Goal: Use online tool/utility

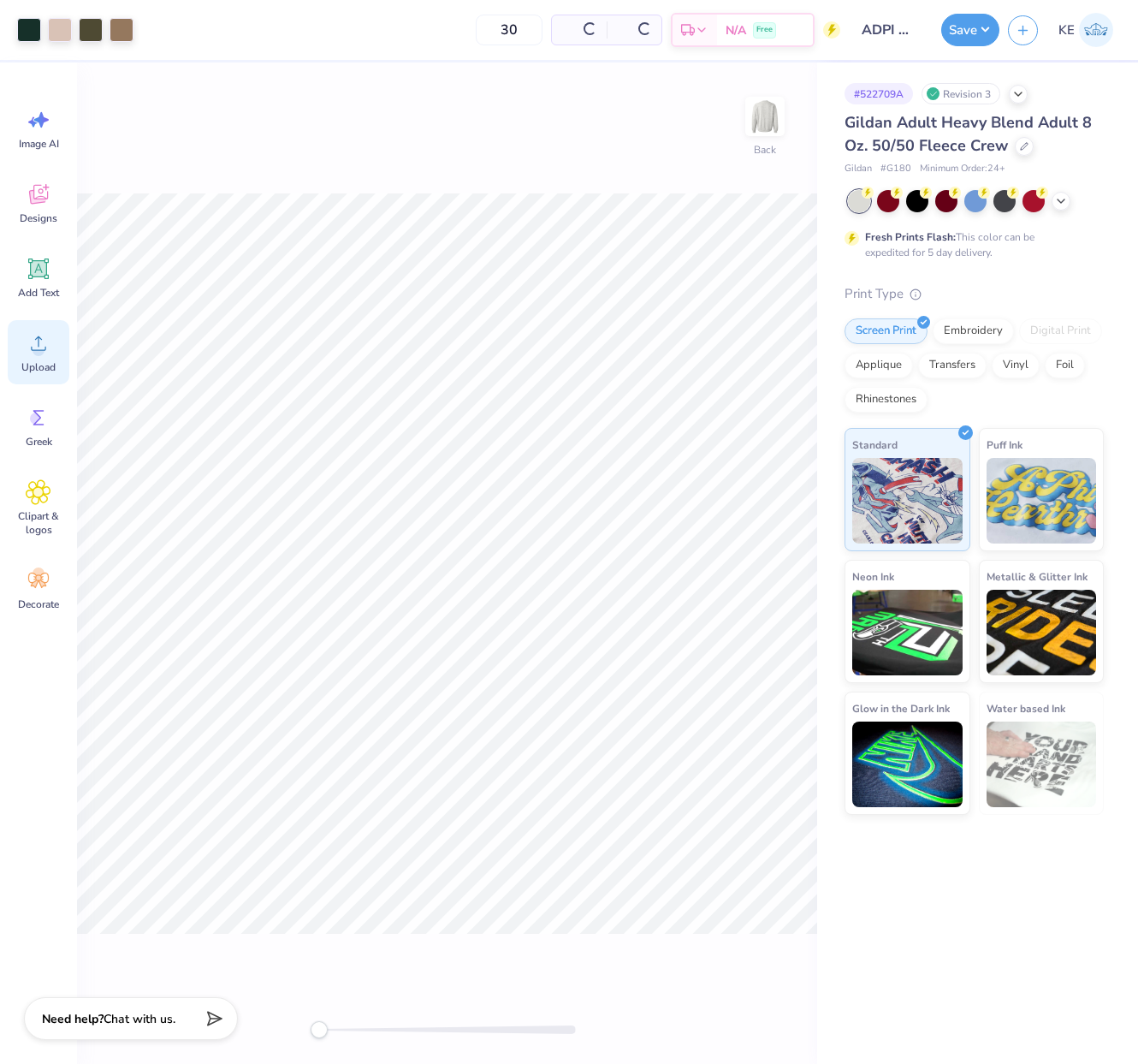
click at [43, 340] on icon at bounding box center [39, 344] width 26 height 26
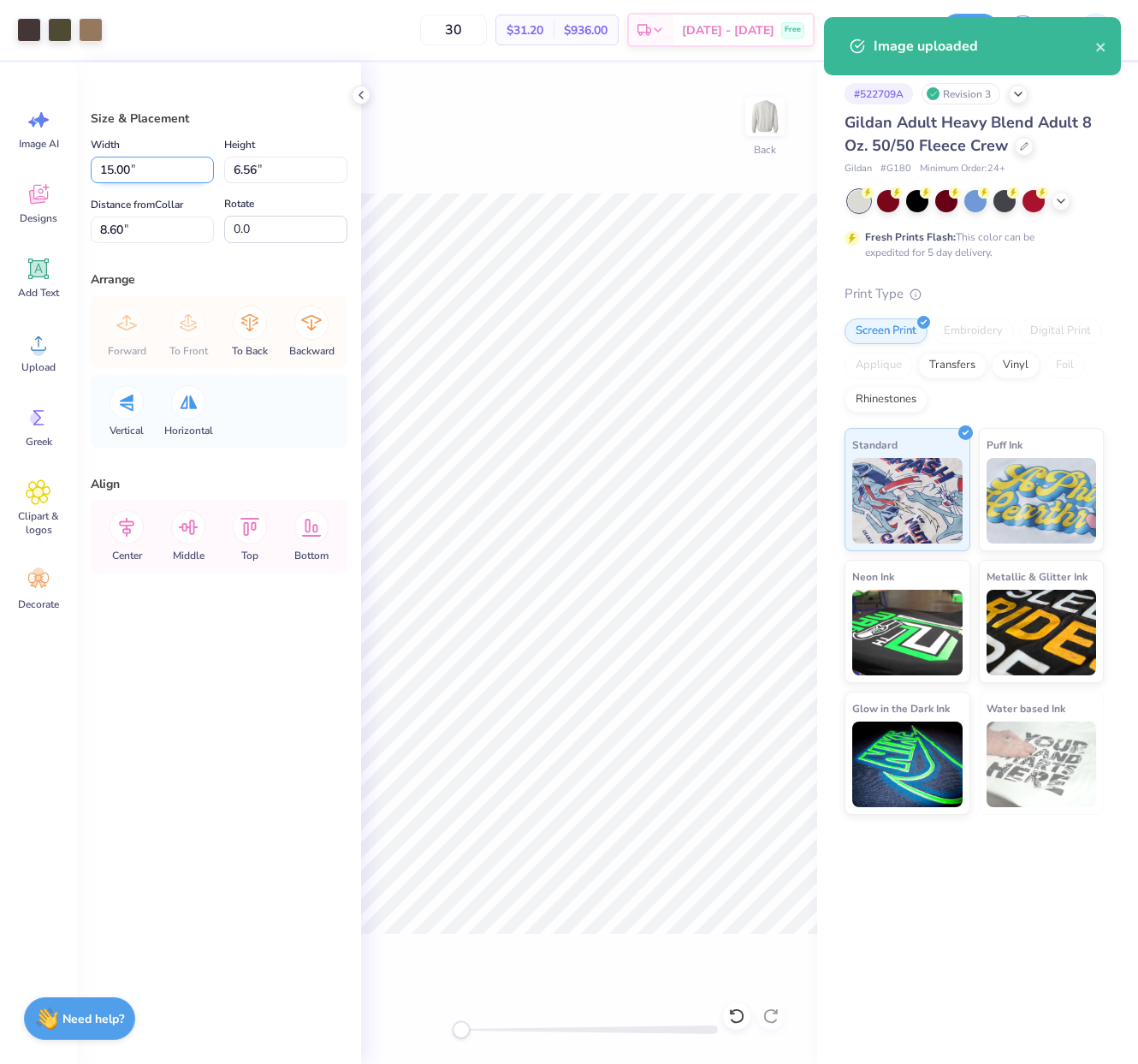
click at [144, 164] on input "15.00" at bounding box center [152, 170] width 123 height 27
type input "12.00"
type input "5.25"
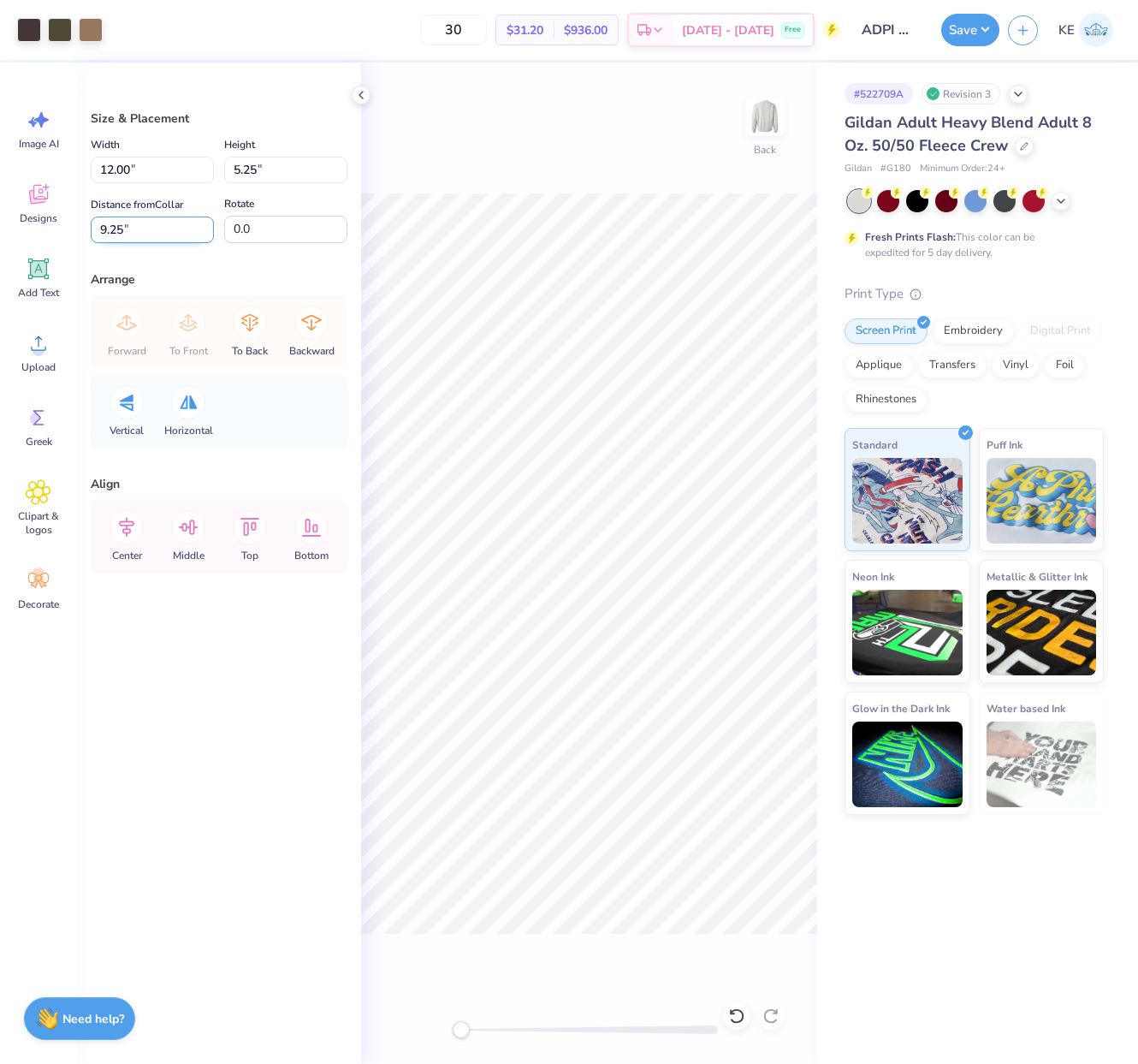
click at [130, 229] on input "9.25" at bounding box center [152, 229] width 123 height 27
click at [125, 225] on input "3" at bounding box center [152, 229] width 123 height 27
click at [125, 225] on input "6" at bounding box center [152, 229] width 123 height 27
click at [125, 236] on input "8" at bounding box center [152, 229] width 123 height 27
type input "9"
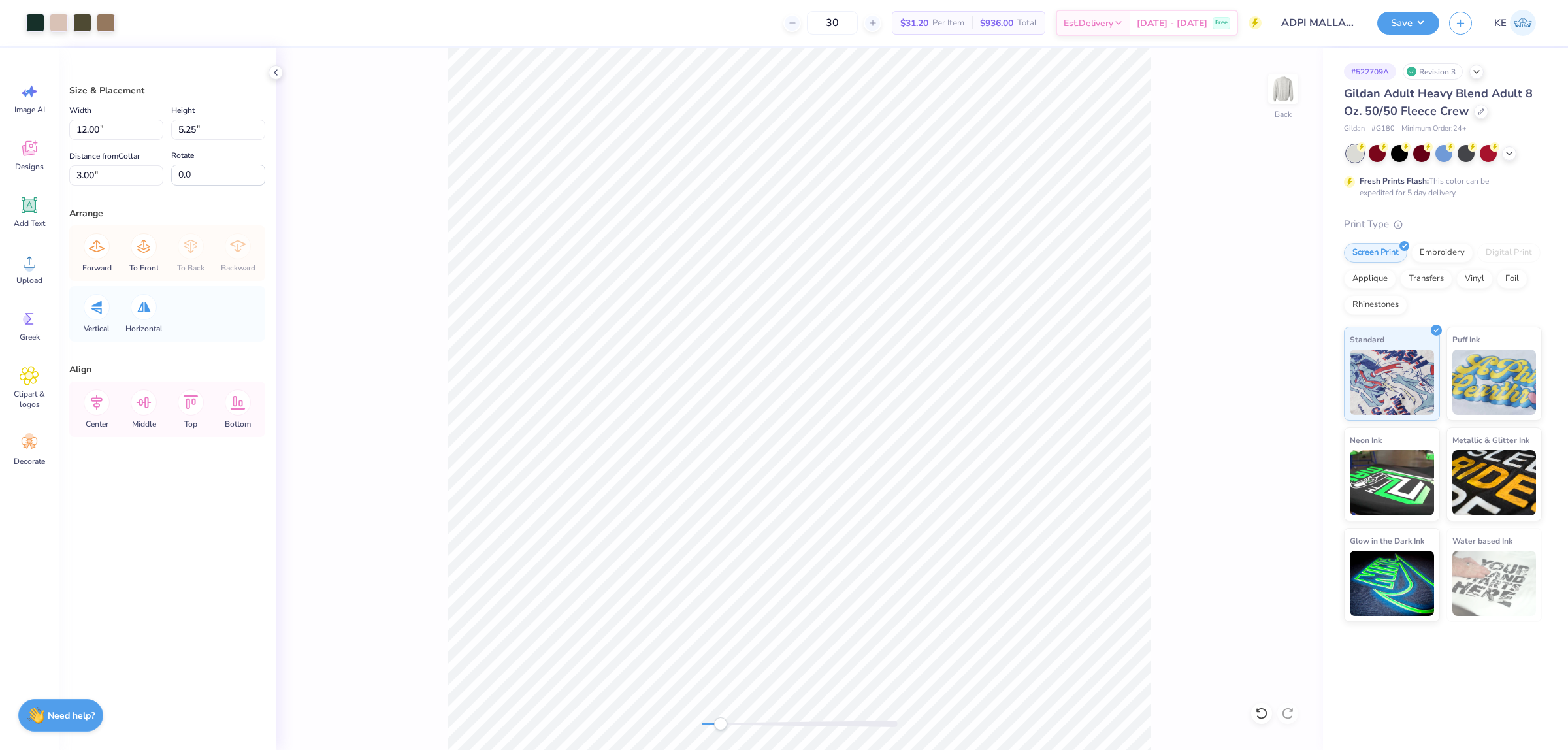
type input "9.00"
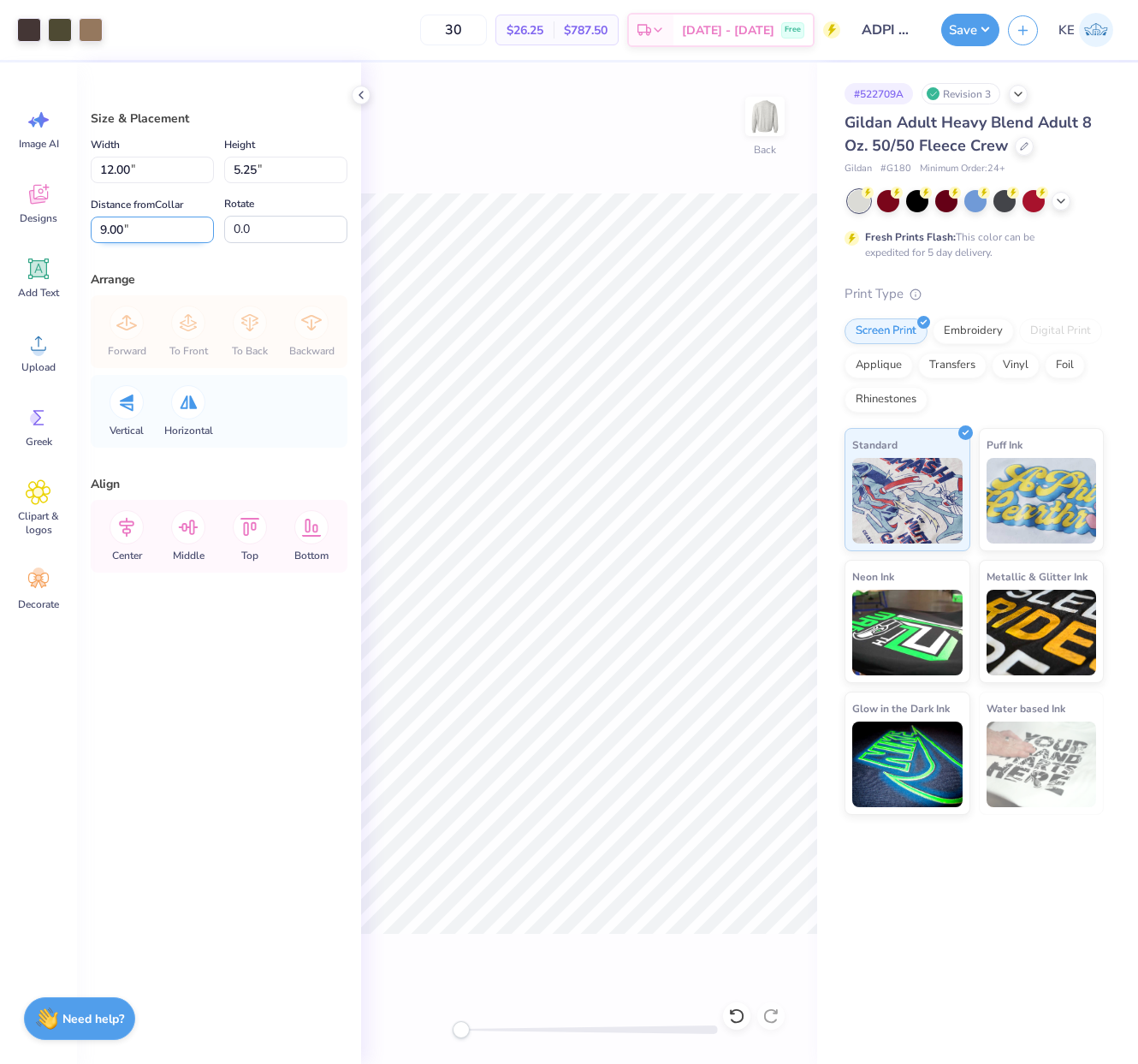
click at [130, 221] on input "9.00" at bounding box center [152, 229] width 123 height 27
type input "3"
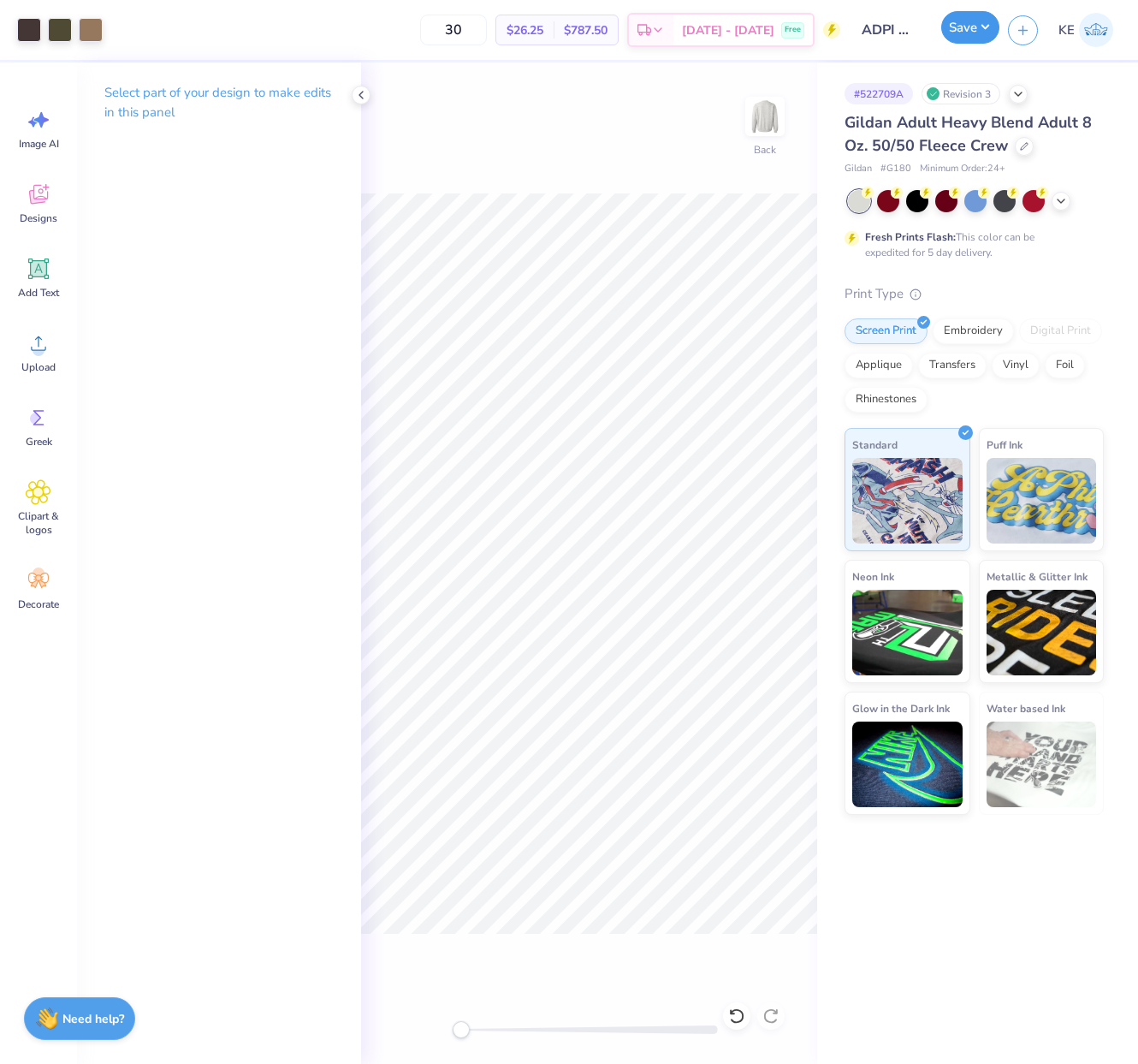
click at [910, 26] on button "Save" at bounding box center [970, 27] width 58 height 32
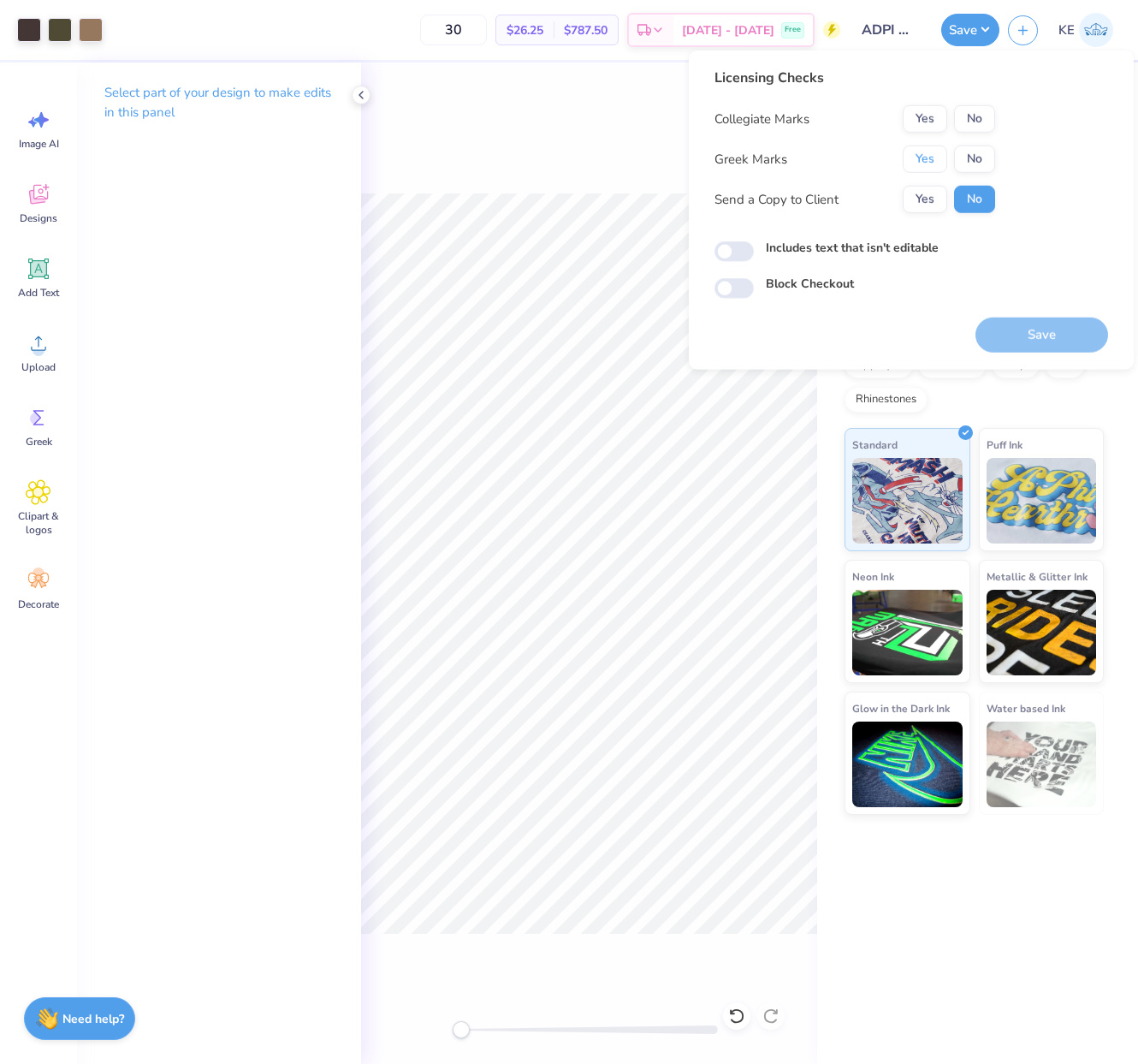
drag, startPoint x: 938, startPoint y: 164, endPoint x: 1014, endPoint y: 114, distance: 91.0
click at [910, 164] on button "Yes" at bounding box center [925, 159] width 45 height 27
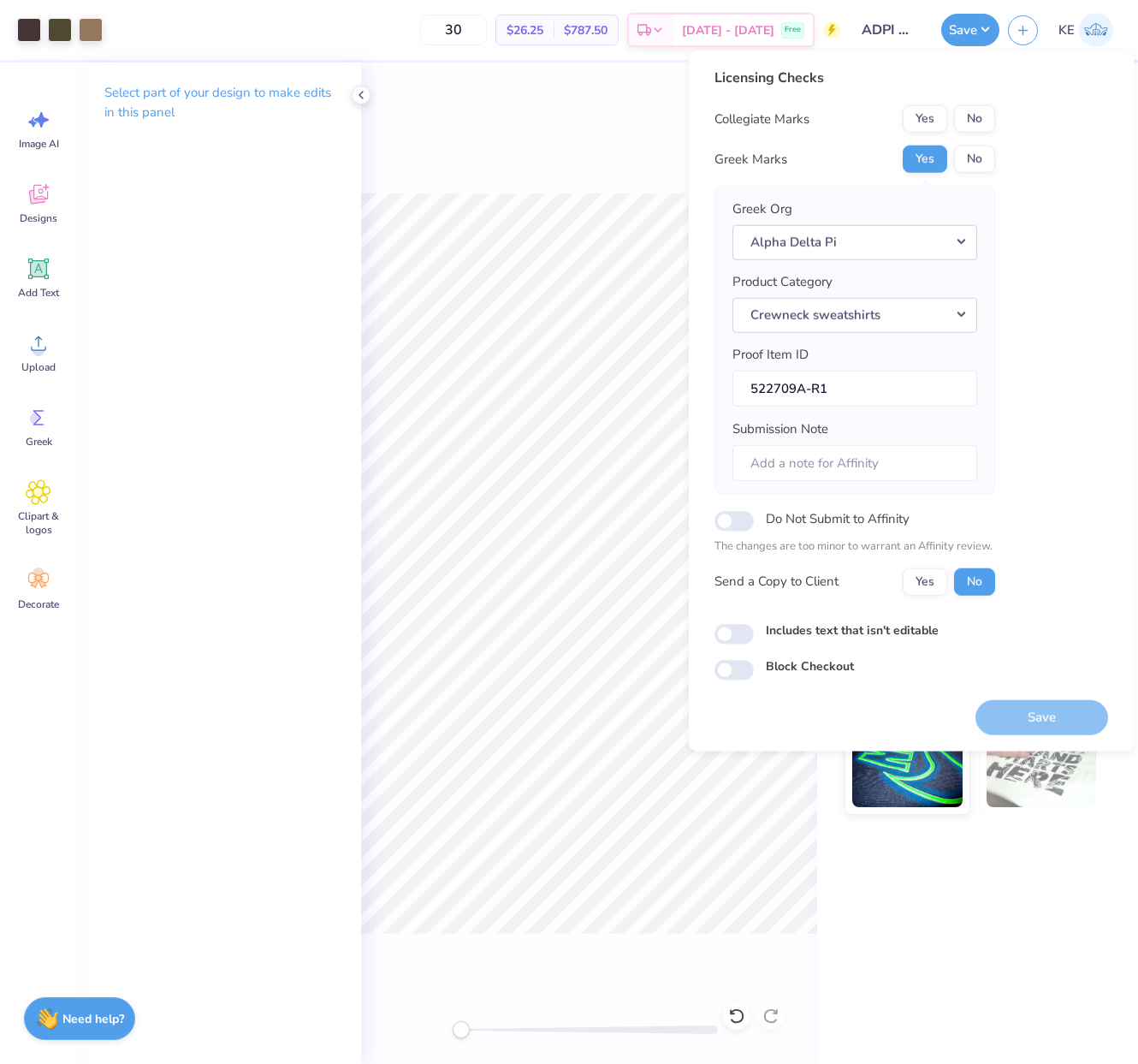
click at [910, 113] on div "Licensing Checks Collegiate Marks Yes No Greek Marks Yes No Greek Org Alpha Del…" at bounding box center [912, 374] width 394 height 613
click at [910, 116] on button "No" at bounding box center [975, 118] width 41 height 27
click at [910, 726] on button "Save" at bounding box center [1041, 717] width 133 height 35
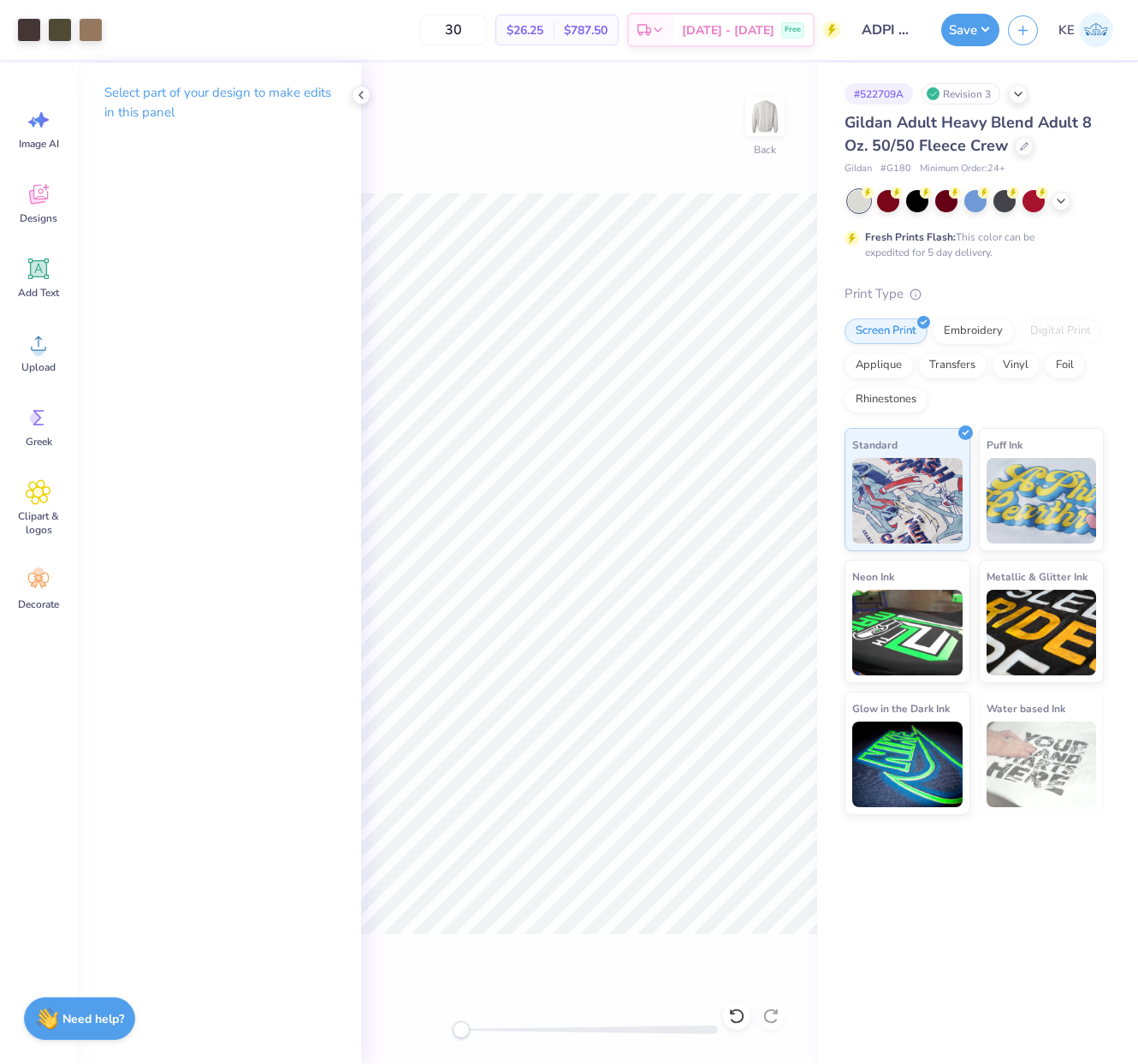
click at [834, 271] on div "Art colors 30 $26.25 Per Item $787.50 Total Est. Delivery [DATE] - [DATE] Free …" at bounding box center [569, 532] width 1138 height 1064
